Goal: Information Seeking & Learning: Learn about a topic

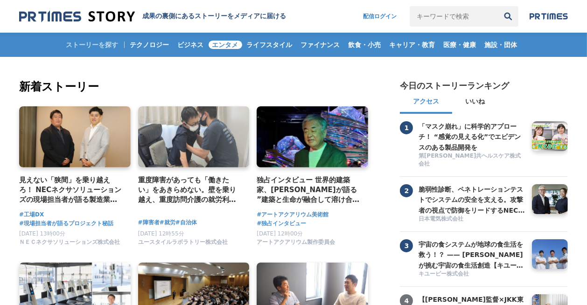
click at [215, 44] on span "エンタメ" at bounding box center [225, 45] width 34 height 8
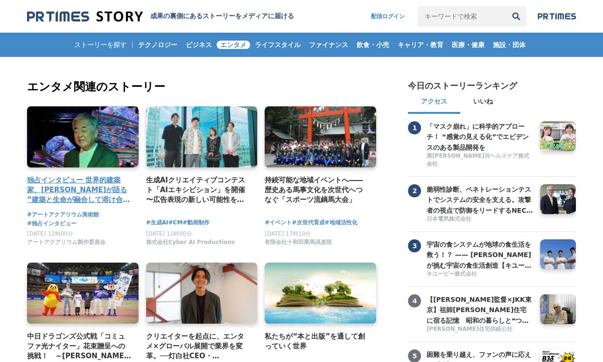
click at [99, 132] on link at bounding box center [82, 137] width 117 height 64
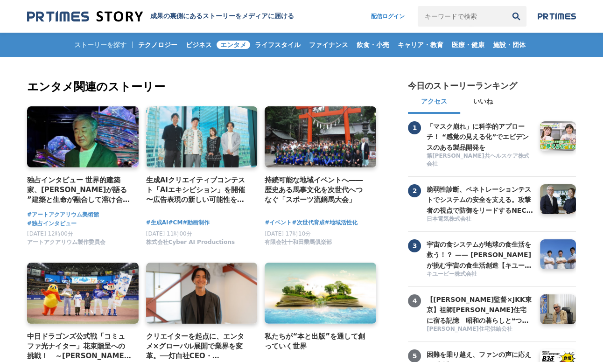
click at [445, 18] on input "キーワードで検索" at bounding box center [461, 16] width 88 height 21
type input "k"
type input "京都"
click at [506, 6] on button "検索" at bounding box center [516, 16] width 21 height 21
drag, startPoint x: 435, startPoint y: 14, endPoint x: 413, endPoint y: 21, distance: 23.8
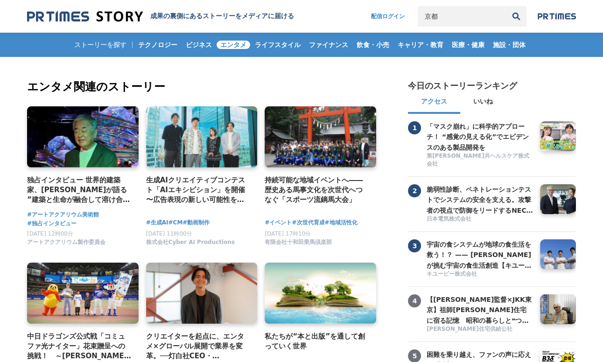
click at [417, 14] on input "京都" at bounding box center [461, 16] width 88 height 21
click at [380, 47] on span "飲食・小売" at bounding box center [373, 45] width 40 height 8
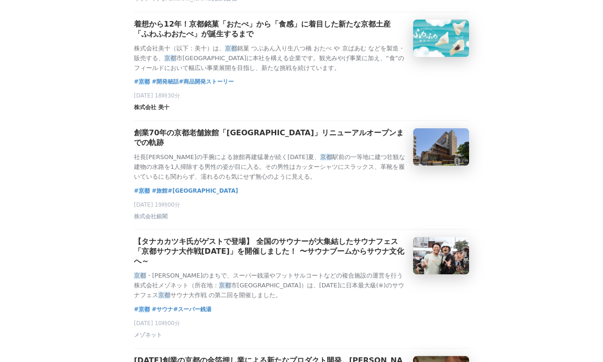
scroll to position [254, 0]
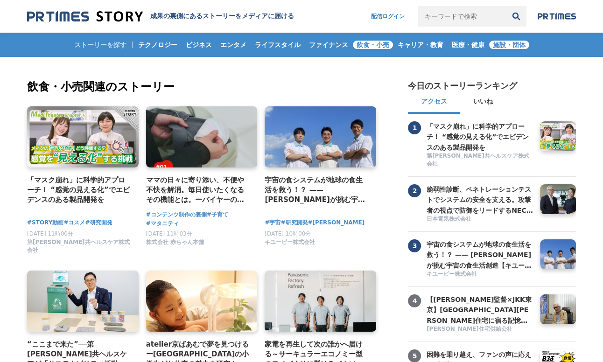
click at [527, 40] on link "施設・団体" at bounding box center [509, 45] width 40 height 24
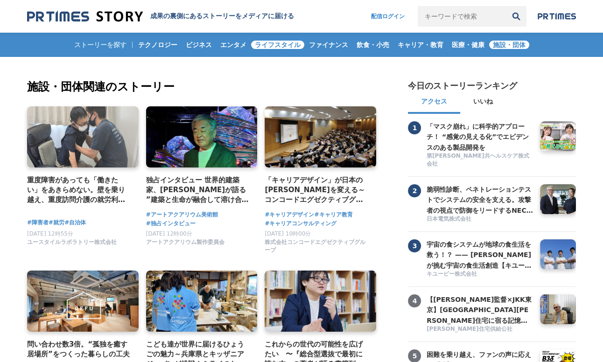
click at [270, 42] on span "ライフスタイル" at bounding box center [277, 45] width 53 height 8
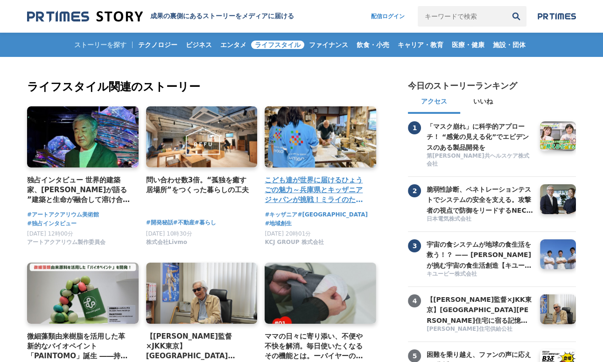
scroll to position [42, 0]
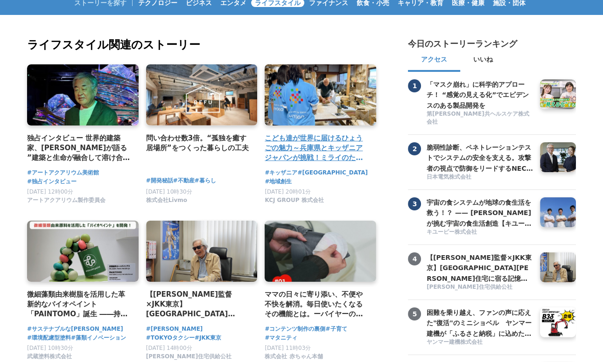
click at [324, 102] on link at bounding box center [320, 95] width 117 height 64
